Goal: Transaction & Acquisition: Purchase product/service

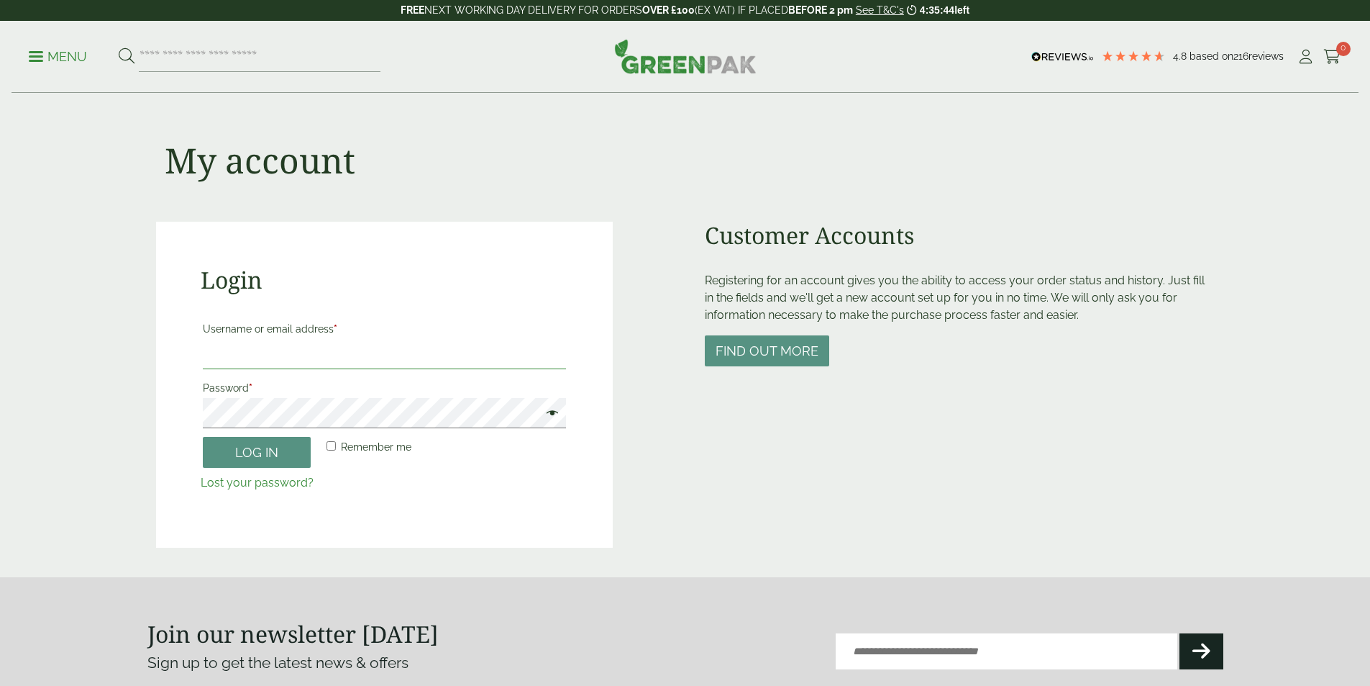
click at [250, 351] on input "Username or email address *" at bounding box center [384, 354] width 363 height 30
type input "**********"
click at [203, 437] on button "Log in" at bounding box center [257, 452] width 108 height 31
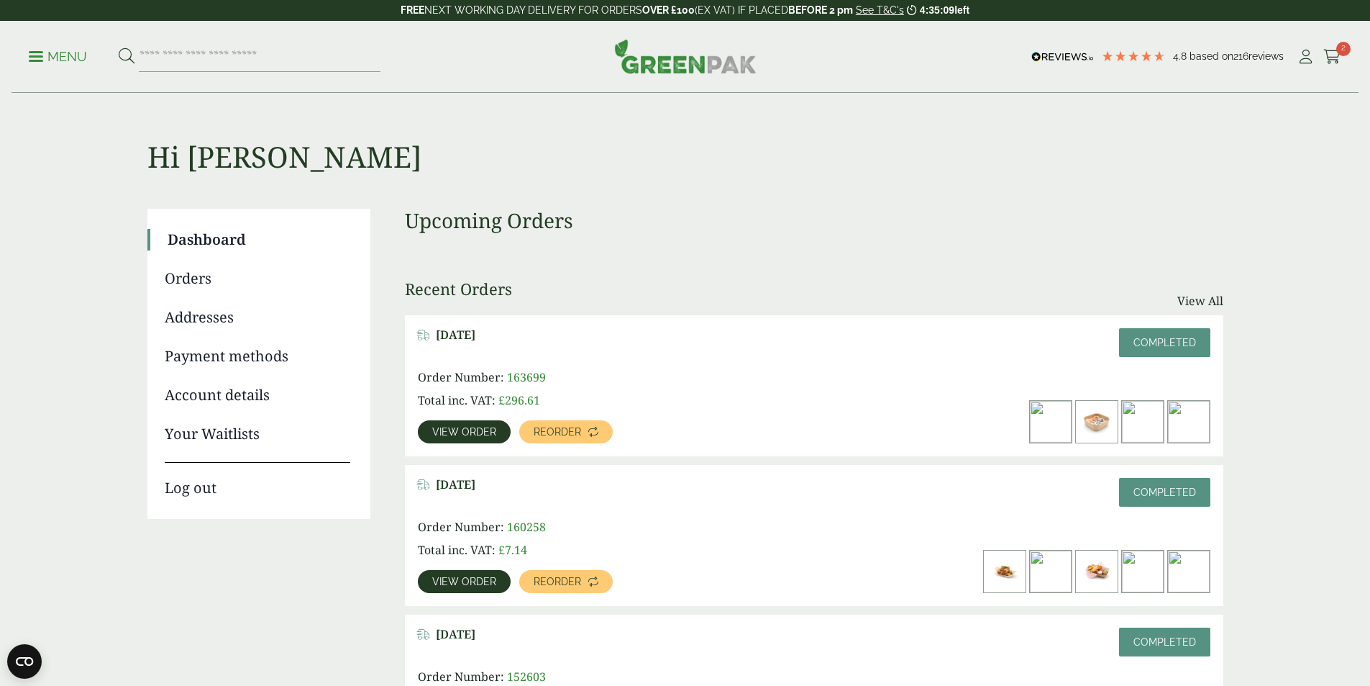
click at [496, 427] on span "View order" at bounding box center [464, 432] width 64 height 10
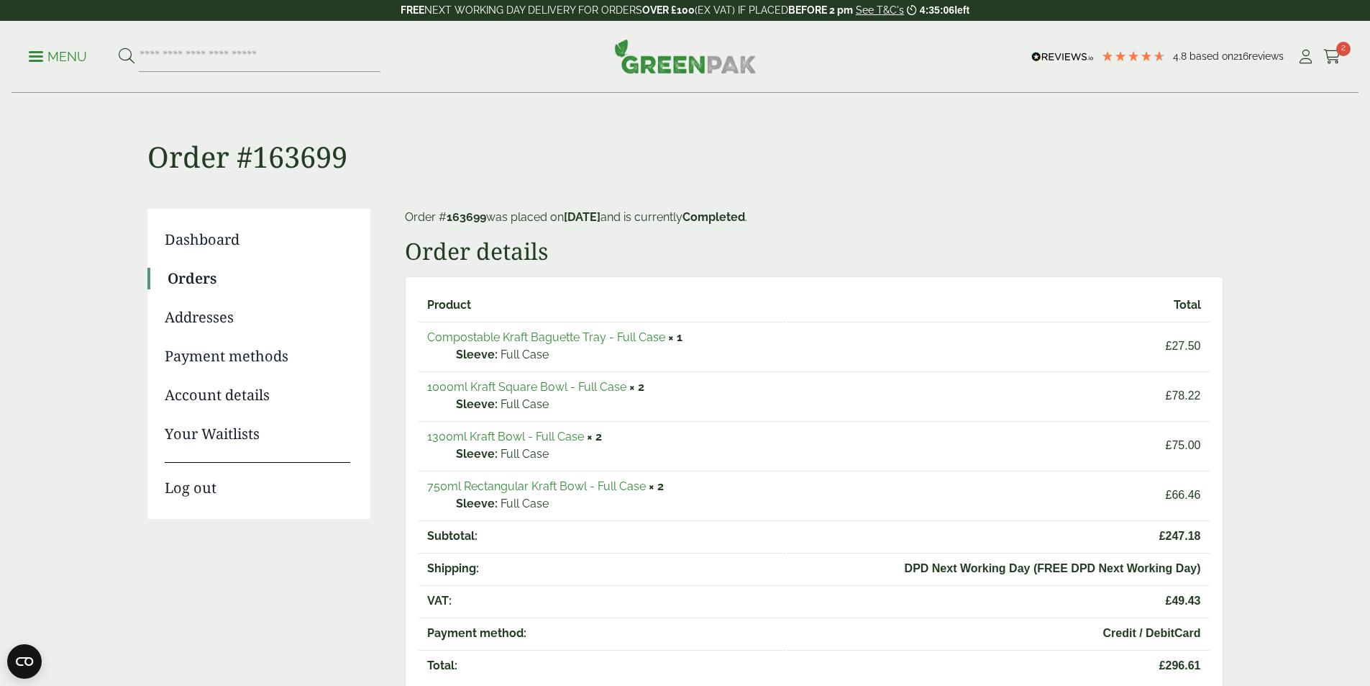
click at [545, 483] on link "750ml Rectangular Kraft Bowl - Full Case" at bounding box center [536, 486] width 219 height 14
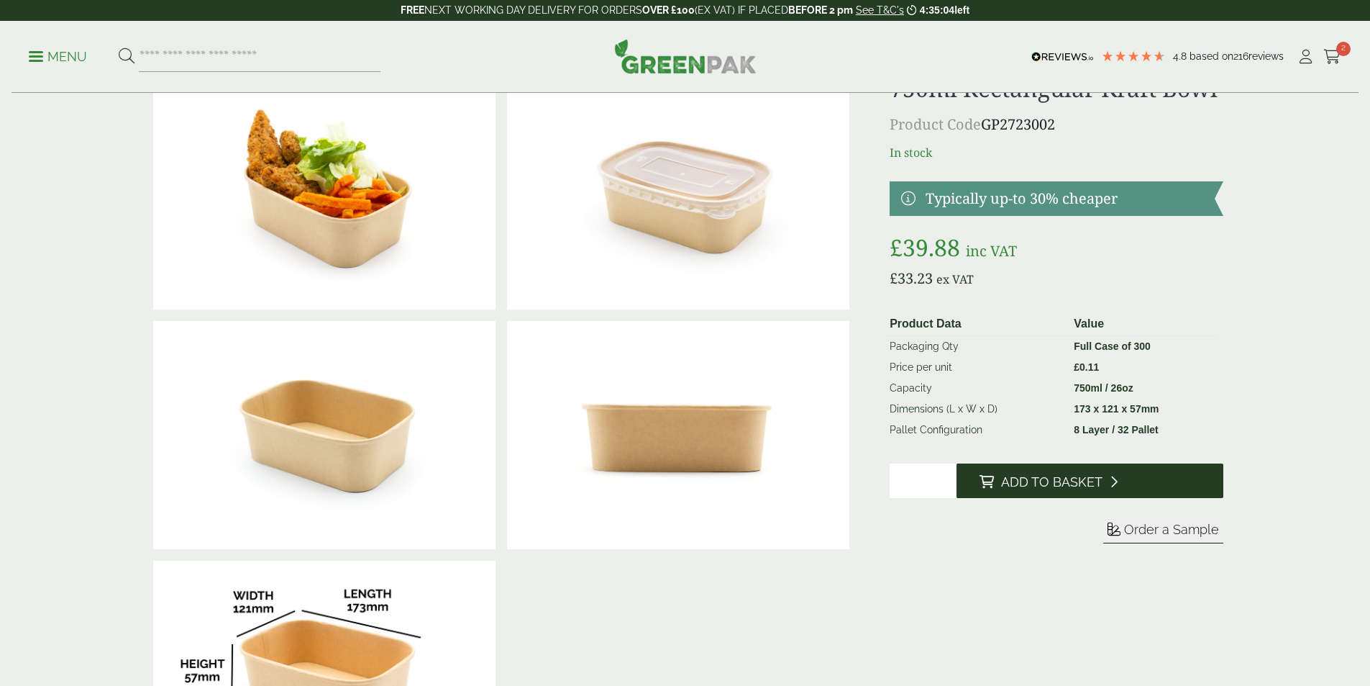
scroll to position [72, 0]
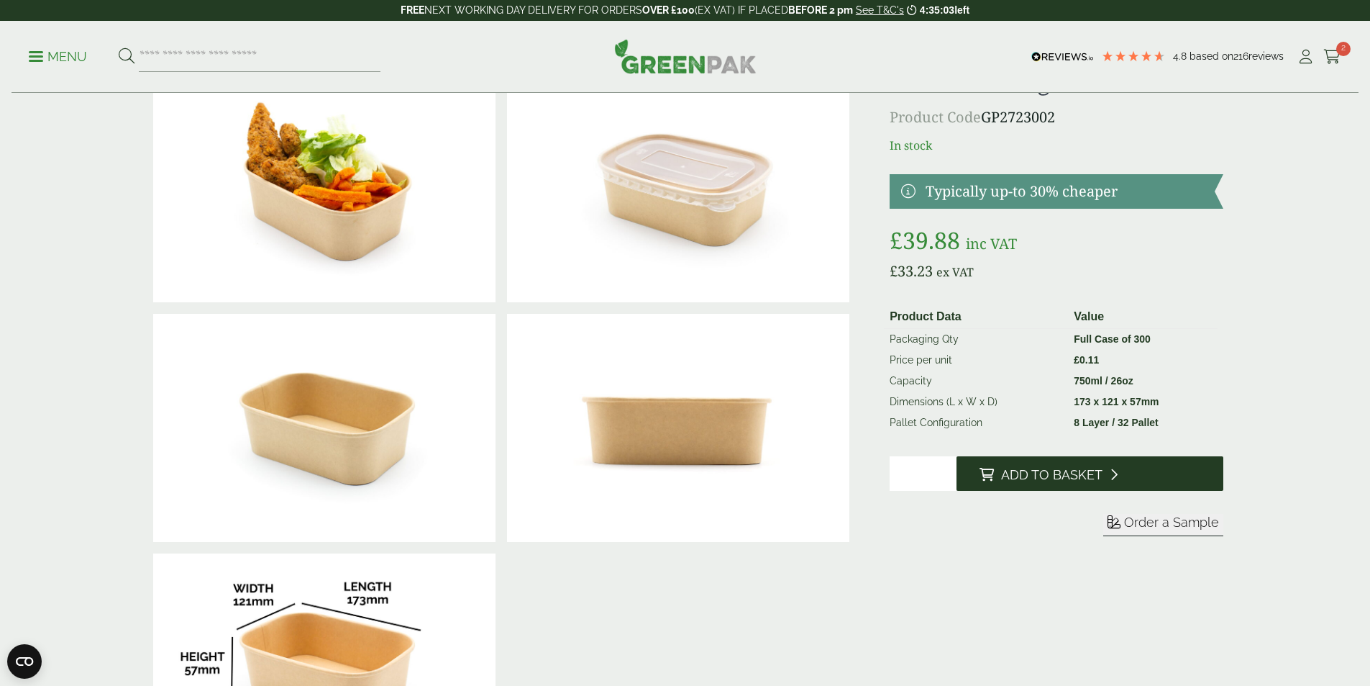
drag, startPoint x: 921, startPoint y: 468, endPoint x: 962, endPoint y: 457, distance: 42.2
click at [894, 471] on input "*" at bounding box center [923, 473] width 67 height 35
type input "*"
click at [1016, 463] on button "Add to Basket" at bounding box center [1090, 473] width 267 height 35
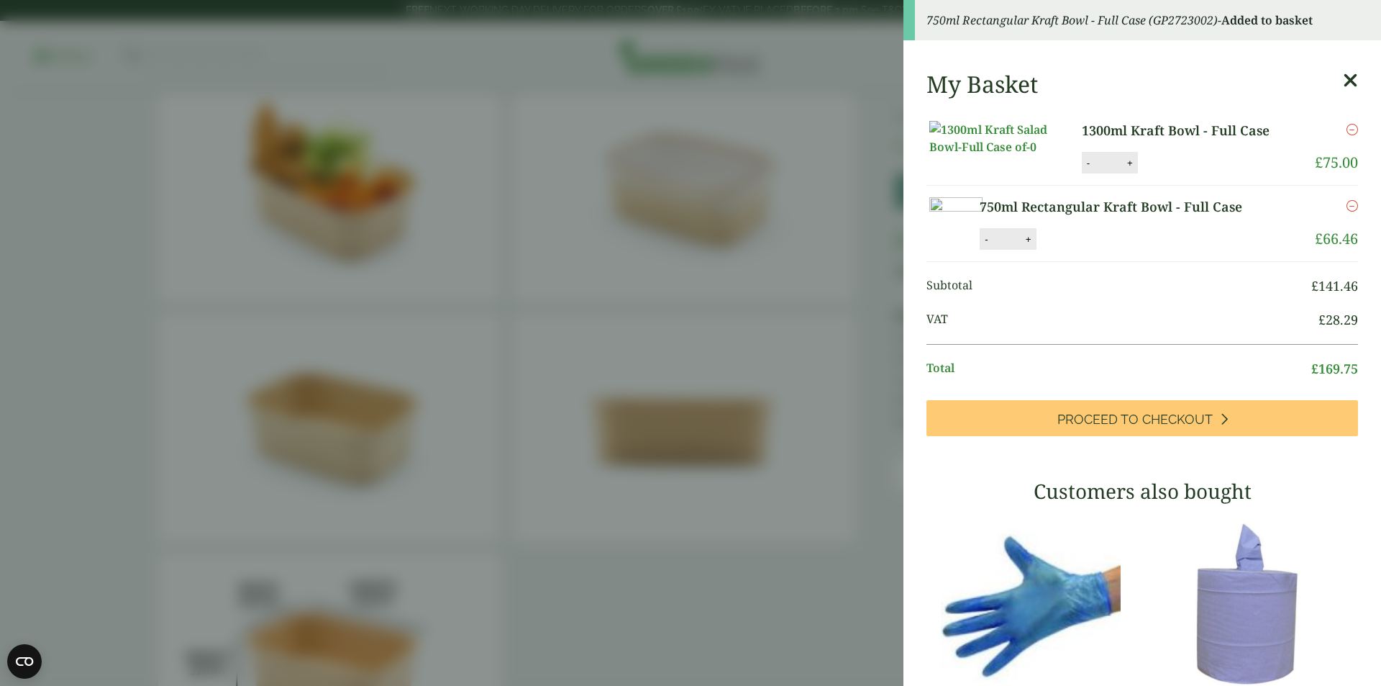
drag, startPoint x: 1096, startPoint y: 315, endPoint x: 1127, endPoint y: 309, distance: 32.3
click at [1021, 254] on input "*" at bounding box center [1007, 239] width 29 height 30
type input "*"
drag, startPoint x: 1109, startPoint y: 208, endPoint x: 1093, endPoint y: 208, distance: 16.5
click at [1094, 178] on input "*" at bounding box center [1108, 162] width 29 height 30
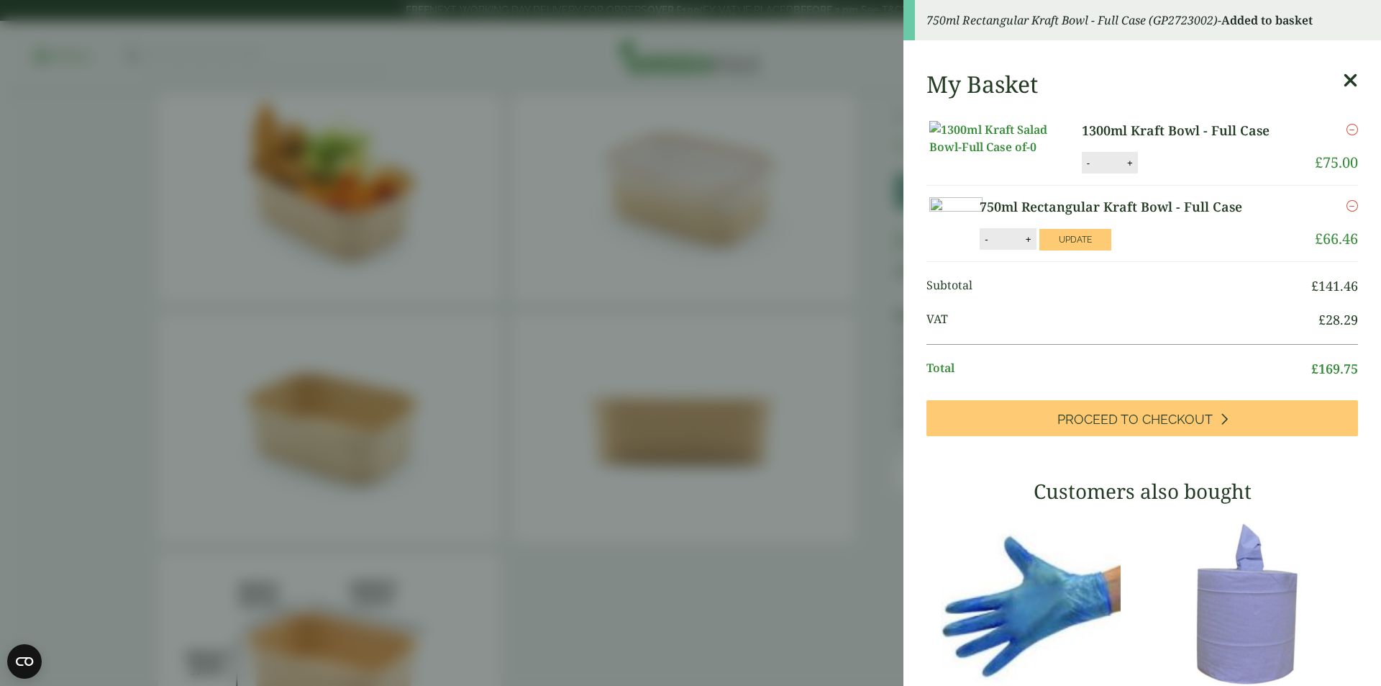
type input "*"
click at [1185, 174] on button "Update" at bounding box center [1177, 163] width 72 height 22
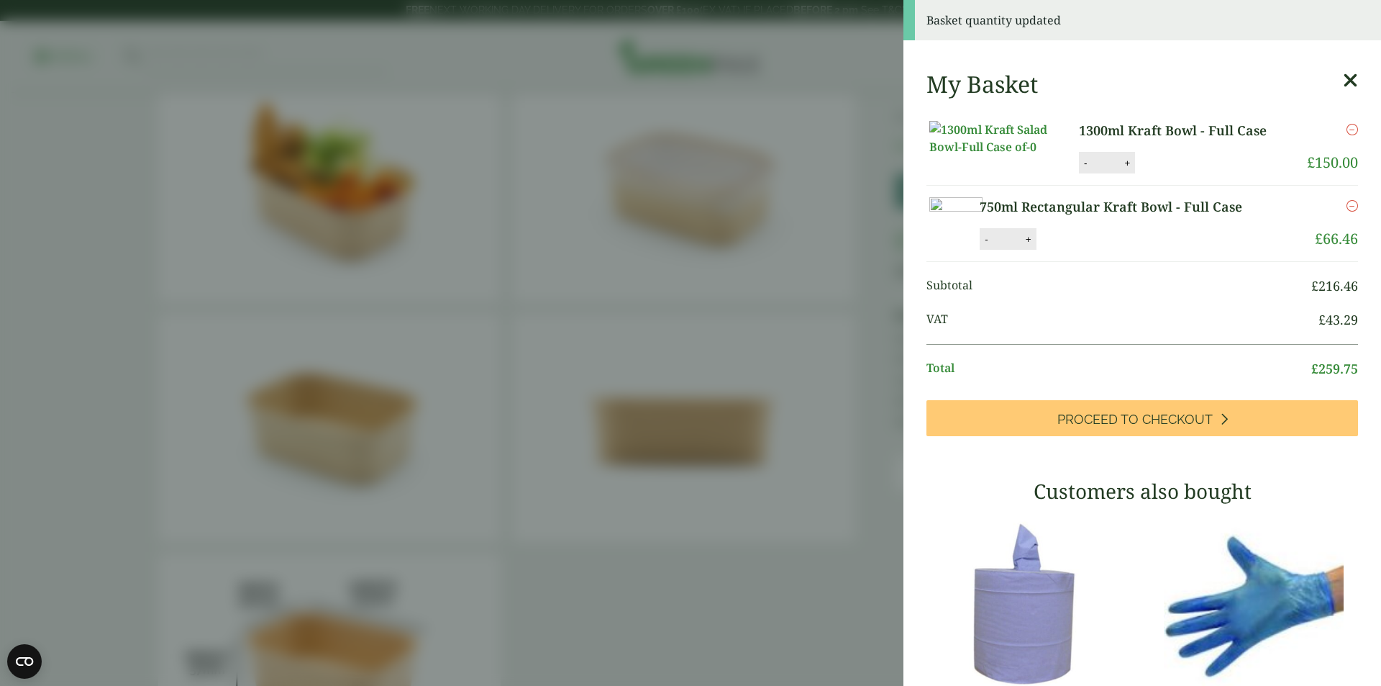
drag, startPoint x: 1095, startPoint y: 321, endPoint x: 1076, endPoint y: 318, distance: 18.9
click at [1021, 254] on input "*" at bounding box center [1007, 239] width 29 height 30
type input "*"
click at [1111, 250] on button "Update" at bounding box center [1075, 240] width 72 height 22
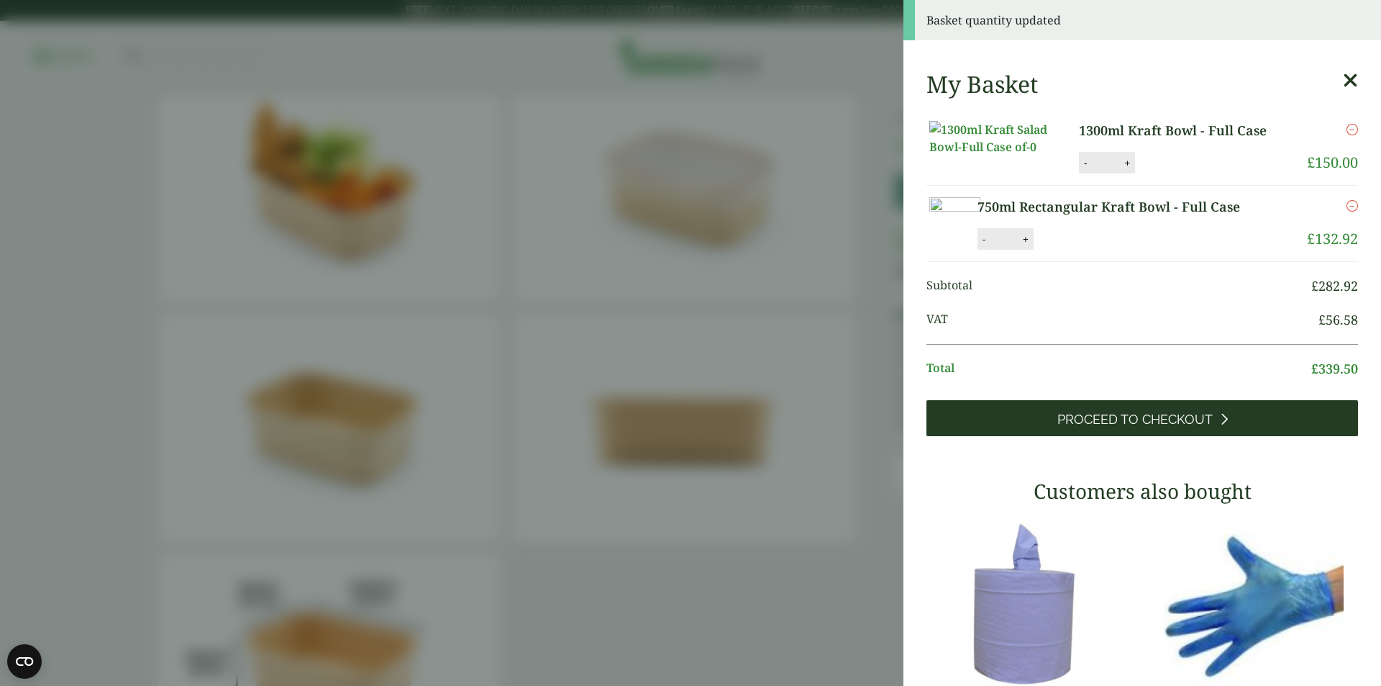
click at [1188, 427] on span "Proceed to Checkout" at bounding box center [1134, 419] width 155 height 16
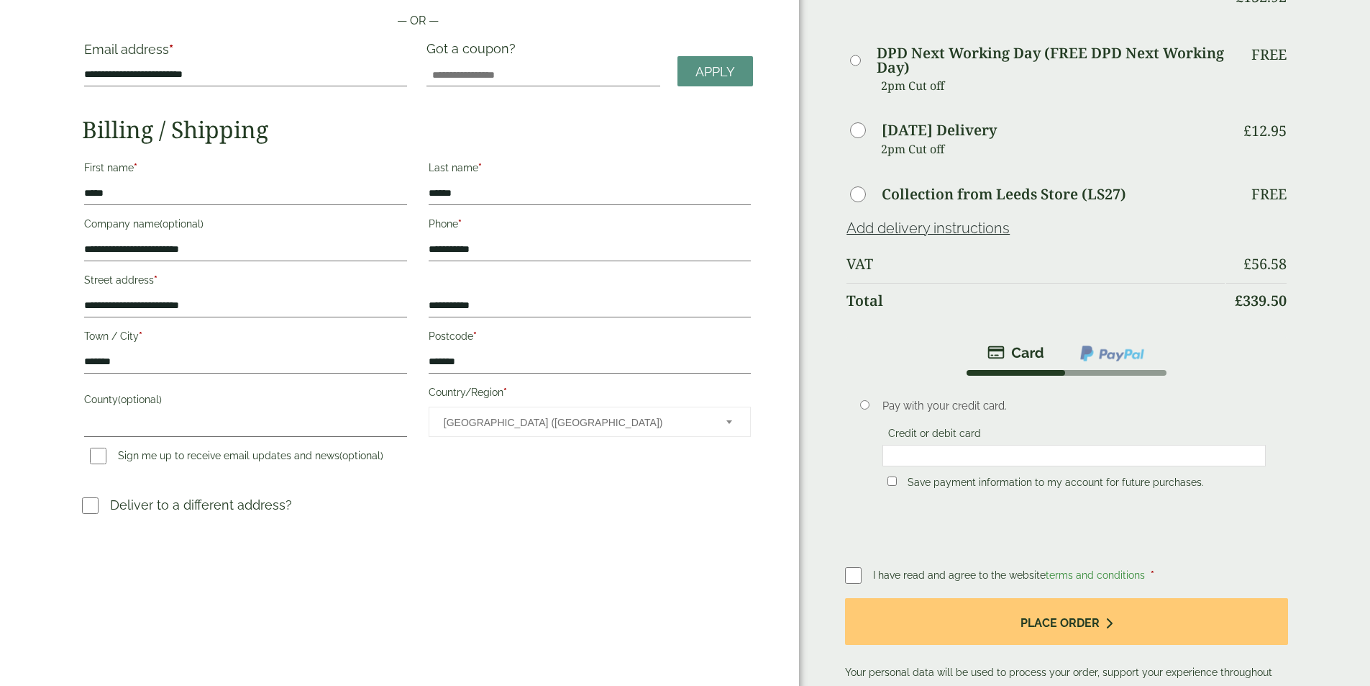
scroll to position [144, 0]
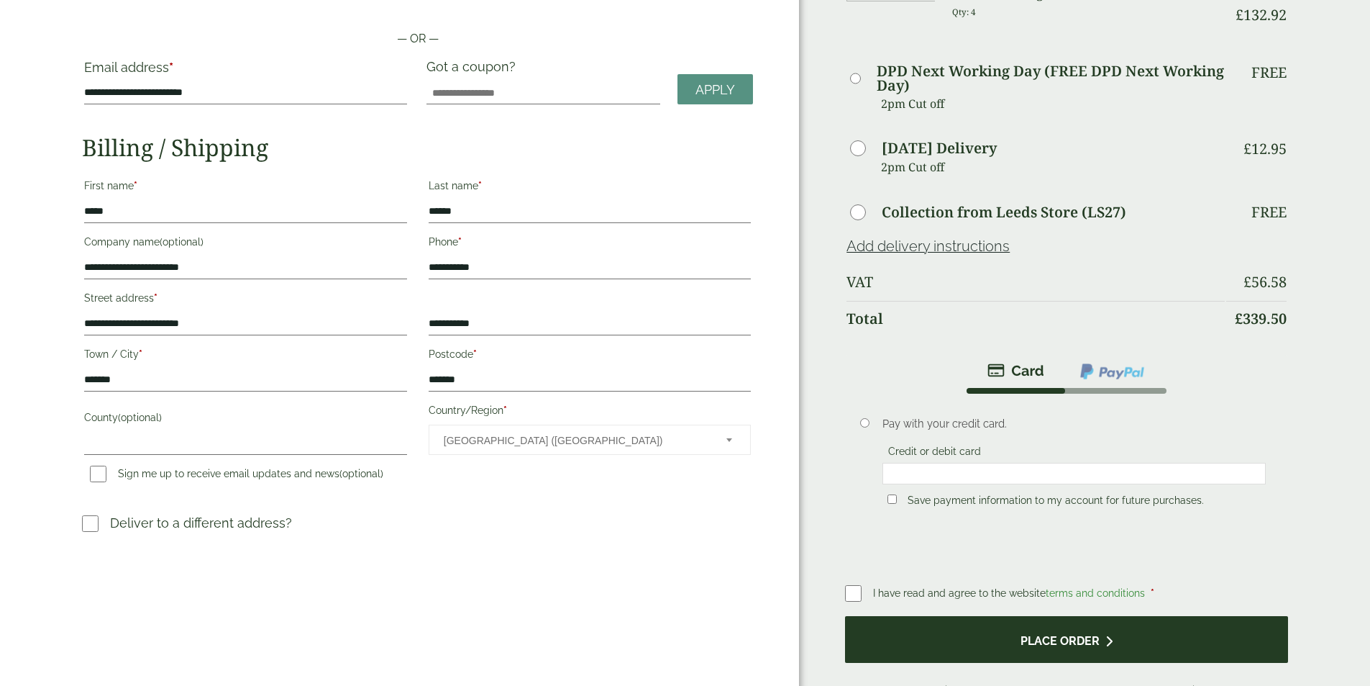
click at [1057, 623] on button "Place order" at bounding box center [1066, 639] width 442 height 47
